Goal: Download file/media

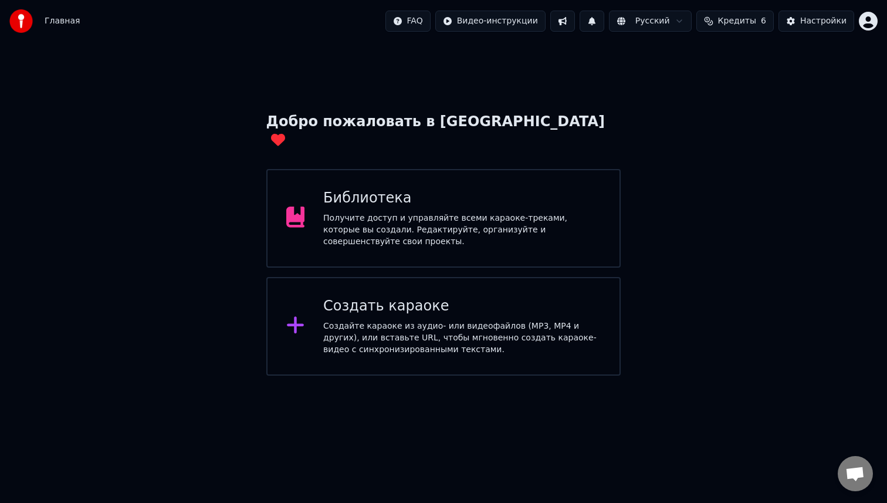
click at [455, 189] on div "Библиотека" at bounding box center [462, 198] width 278 height 19
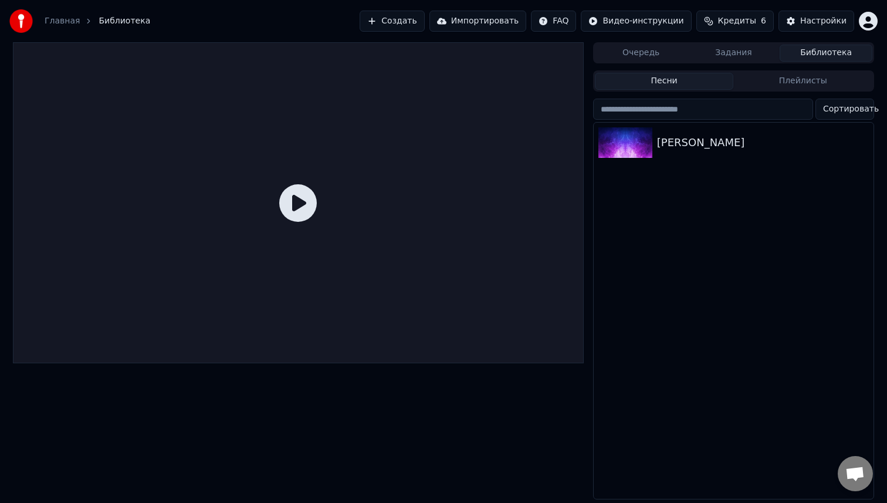
click at [299, 201] on icon at bounding box center [298, 203] width 38 height 38
click at [298, 205] on icon at bounding box center [298, 203] width 38 height 38
click at [702, 148] on div "[PERSON_NAME]" at bounding box center [757, 142] width 200 height 16
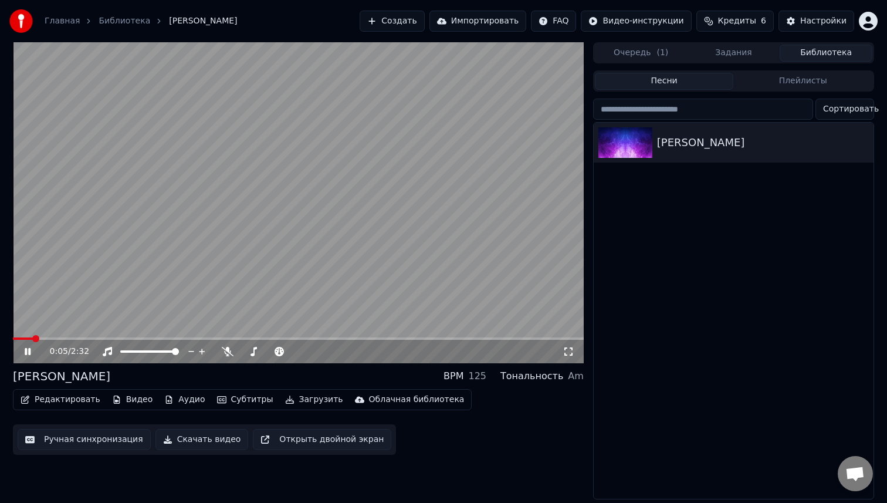
click at [315, 400] on button "Загрузить" at bounding box center [314, 399] width 67 height 16
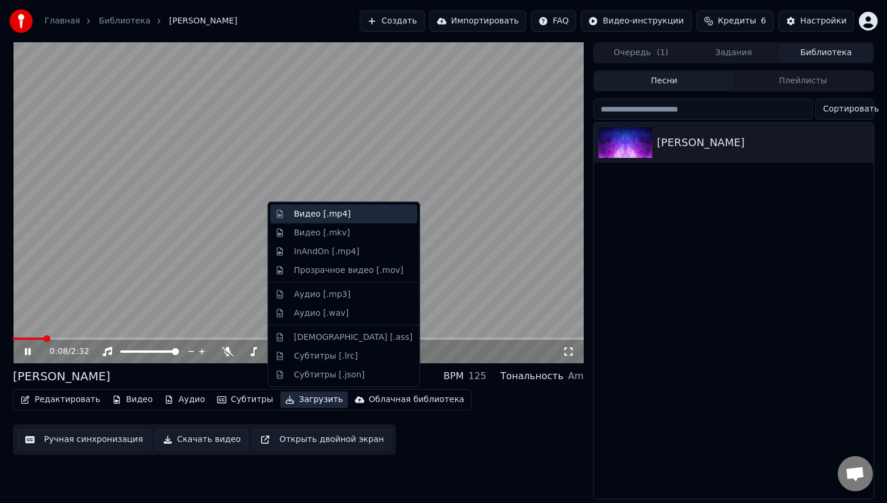
click at [318, 215] on div "Видео [.mp4]" at bounding box center [322, 214] width 57 height 12
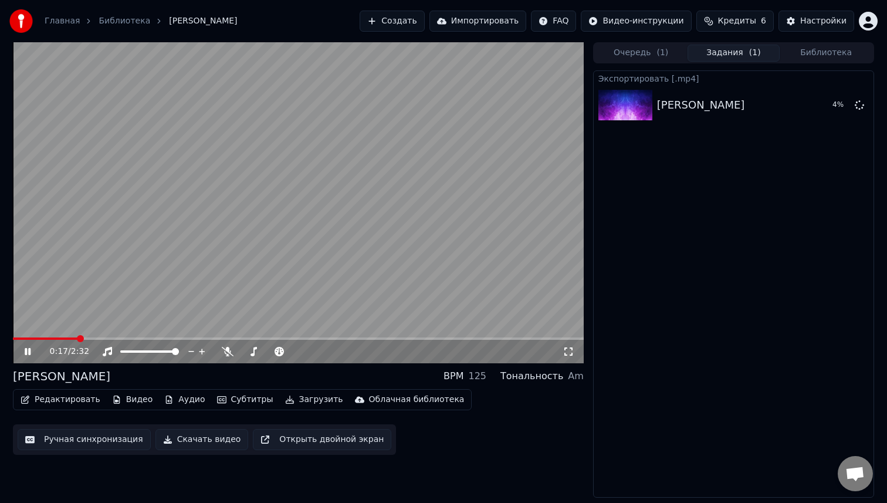
click at [190, 441] on button "Скачать видео" at bounding box center [202, 439] width 93 height 21
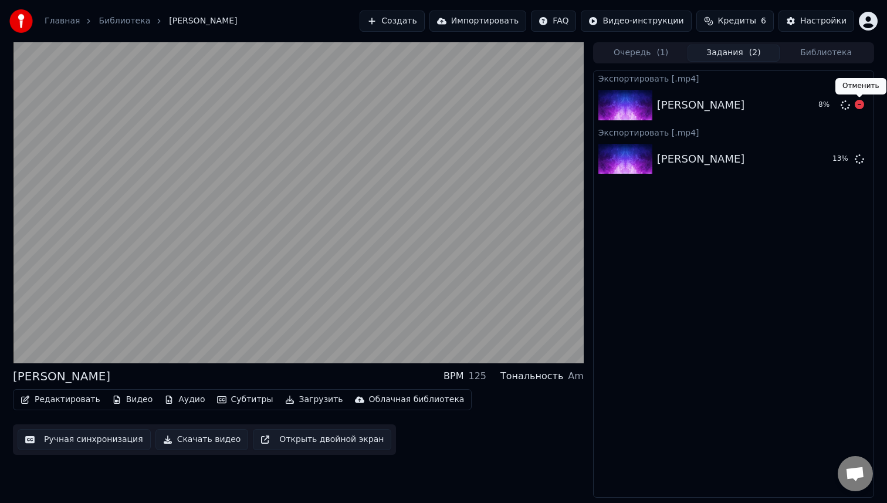
click at [860, 105] on icon at bounding box center [859, 104] width 9 height 9
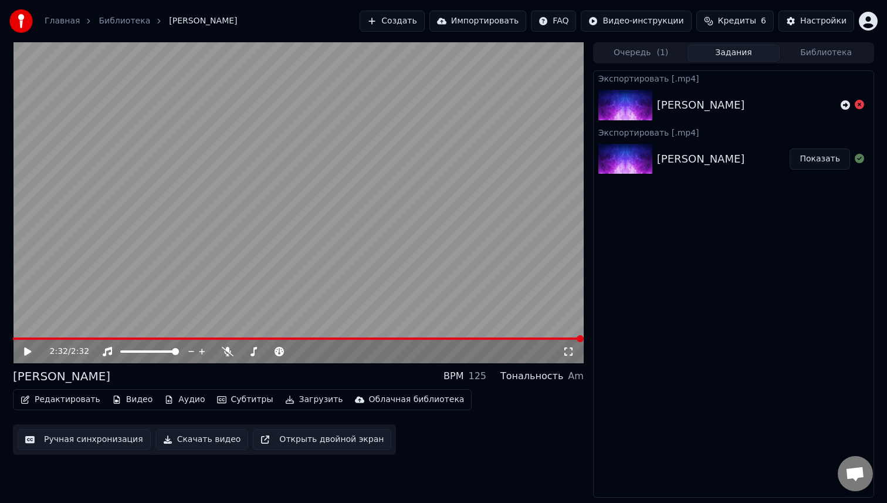
click at [815, 156] on button "Показать" at bounding box center [820, 158] width 60 height 21
click at [226, 353] on icon at bounding box center [228, 351] width 12 height 9
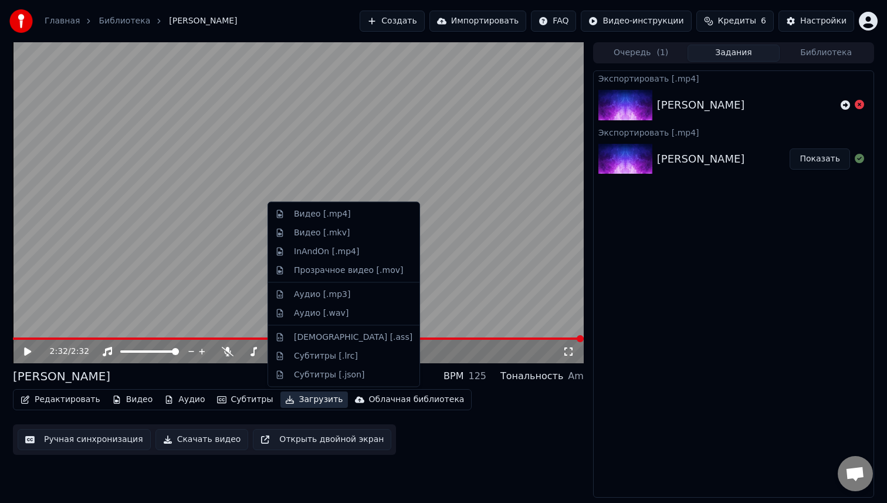
click at [296, 401] on button "Загрузить" at bounding box center [314, 399] width 67 height 16
click at [860, 105] on icon at bounding box center [859, 104] width 9 height 9
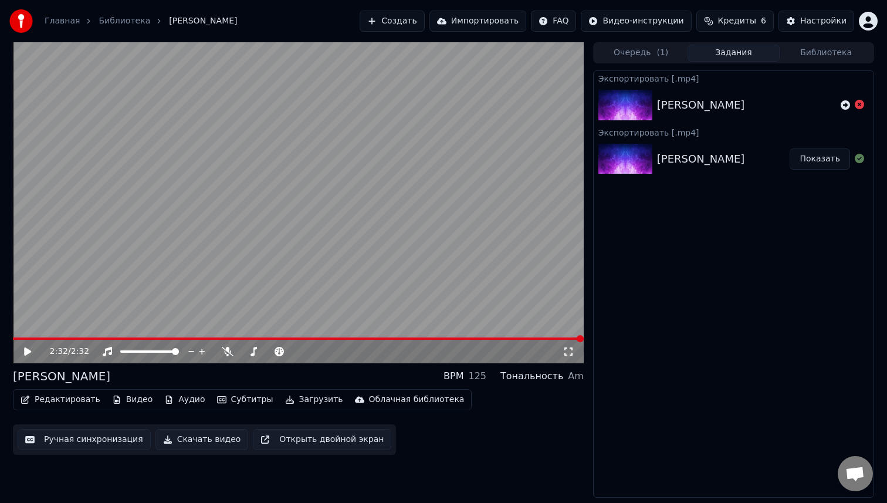
click at [860, 105] on icon at bounding box center [859, 104] width 9 height 9
click at [862, 103] on icon at bounding box center [859, 104] width 9 height 9
click at [298, 400] on button "Загрузить" at bounding box center [314, 399] width 67 height 16
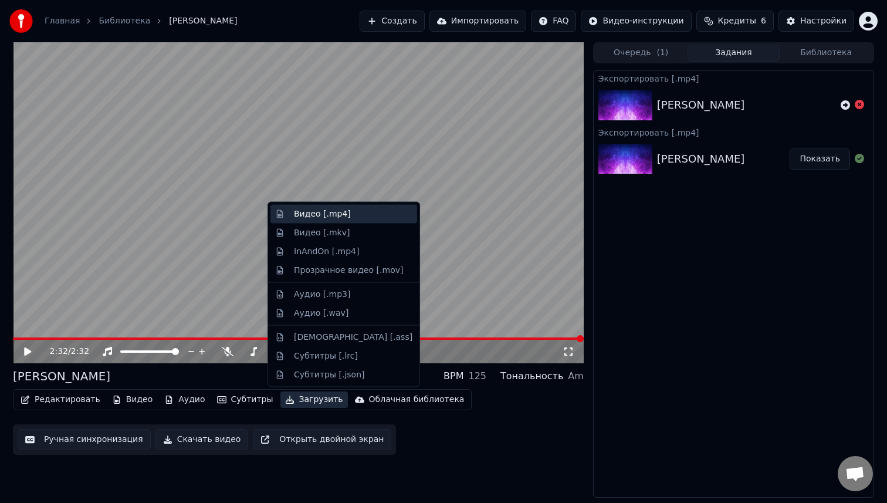
click at [322, 210] on div "Видео [.mp4]" at bounding box center [322, 214] width 57 height 12
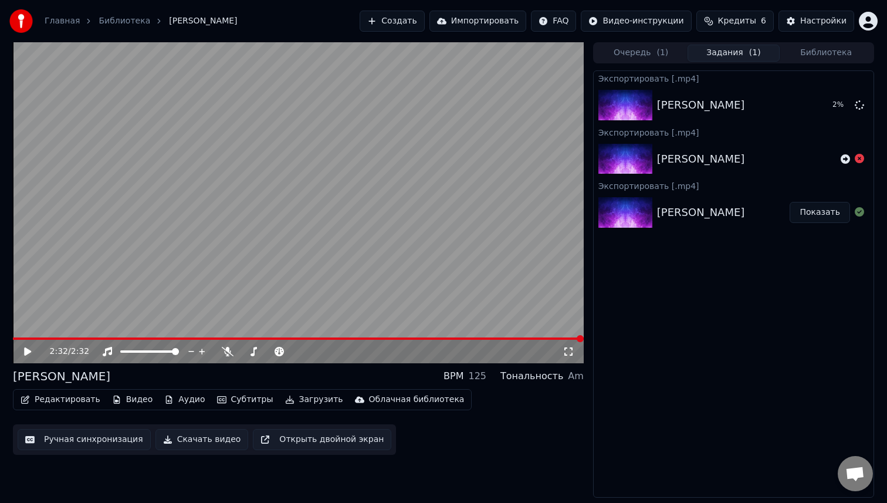
click at [638, 45] on button "Очередь ( 1 )" at bounding box center [641, 53] width 93 height 17
click at [738, 49] on button "Задания ( 1 )" at bounding box center [734, 53] width 93 height 17
click at [811, 106] on button "Показать" at bounding box center [820, 104] width 60 height 21
